Goal: Complete application form: Complete application form

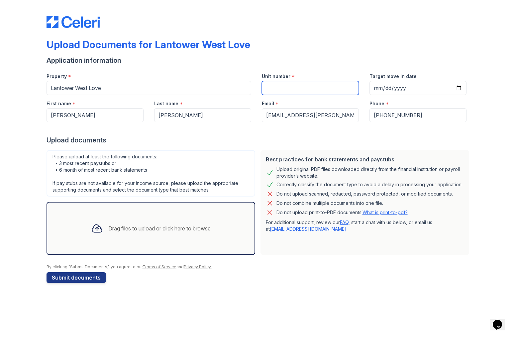
click at [324, 88] on input "Unit number" at bounding box center [310, 88] width 97 height 14
type input "122"
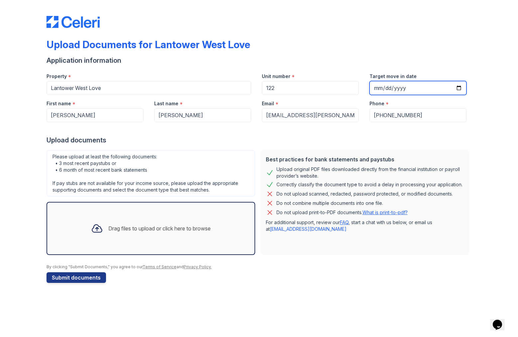
click at [378, 88] on input "Target move in date" at bounding box center [417, 88] width 97 height 14
type input "[DATE]"
click at [251, 143] on div "Upload documents" at bounding box center [258, 139] width 425 height 9
click at [132, 231] on div "Drag files to upload or click here to browse" at bounding box center [159, 228] width 102 height 8
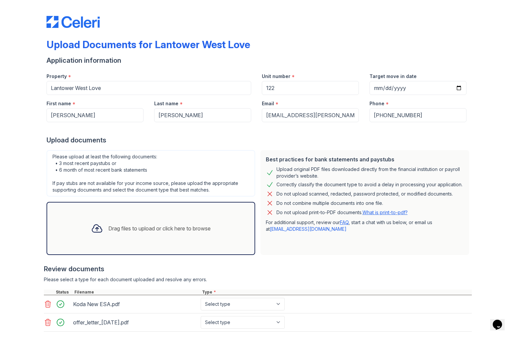
click at [191, 225] on div "Drag files to upload or click here to browse" at bounding box center [159, 228] width 102 height 8
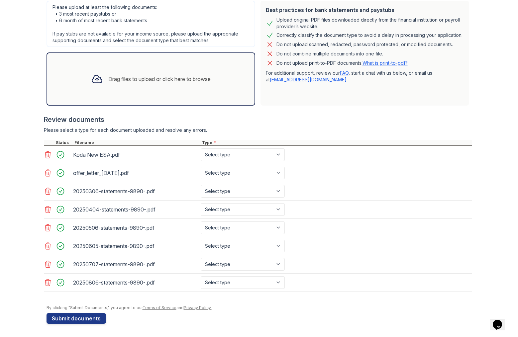
scroll to position [149, 0]
select select "other"
select select "offer_letter"
select select "bank_statement"
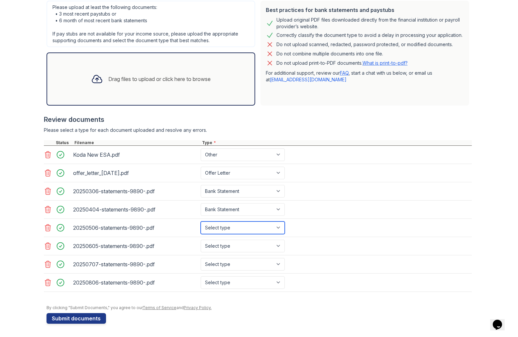
select select "bank_statement"
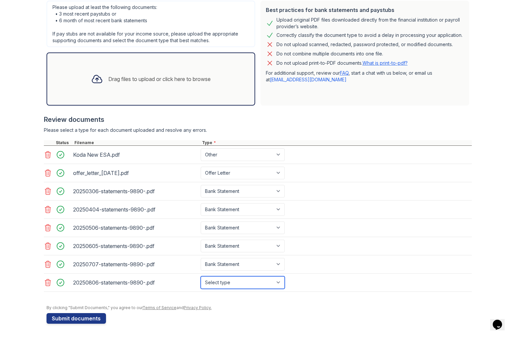
select select "bank_statement"
click at [74, 317] on button "Submit documents" at bounding box center [75, 318] width 59 height 11
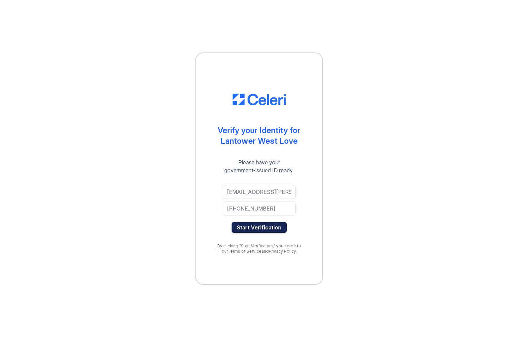
click at [258, 226] on button "Start Verification" at bounding box center [258, 227] width 55 height 11
